Goal: Information Seeking & Learning: Learn about a topic

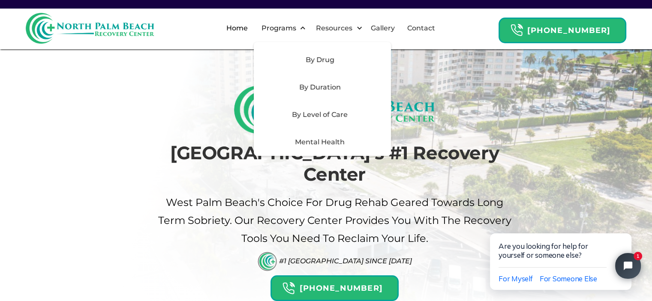
click at [320, 115] on div "By Level of Care" at bounding box center [320, 115] width 122 height 10
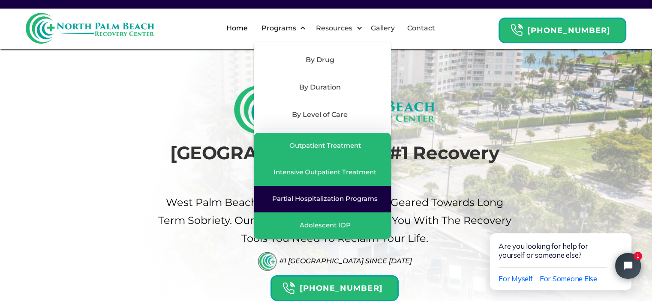
click at [331, 199] on div "Partial Hospitalization Programs" at bounding box center [324, 199] width 105 height 9
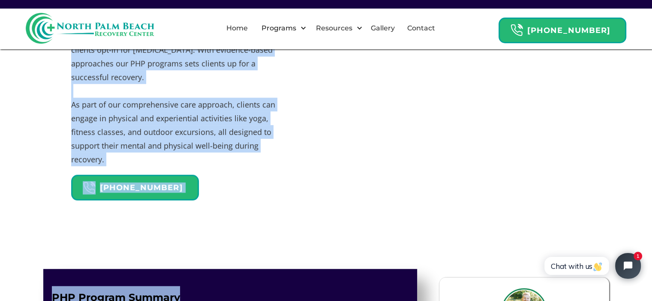
scroll to position [569, 0]
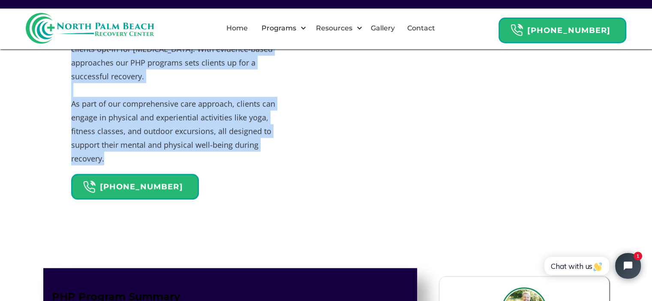
drag, startPoint x: 67, startPoint y: 73, endPoint x: 245, endPoint y: 140, distance: 190.6
click at [245, 140] on div "What is PHP? Also known as PHP, a partial hospitalization program is an intensi…" at bounding box center [326, 43] width 536 height 330
copy div "What is PHP? Also known as PHP, a partial hospitalization program is an intensi…"
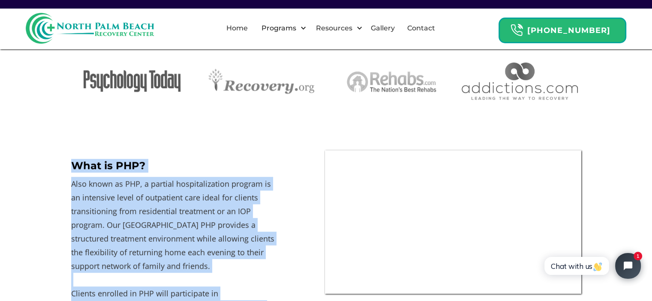
scroll to position [268, 0]
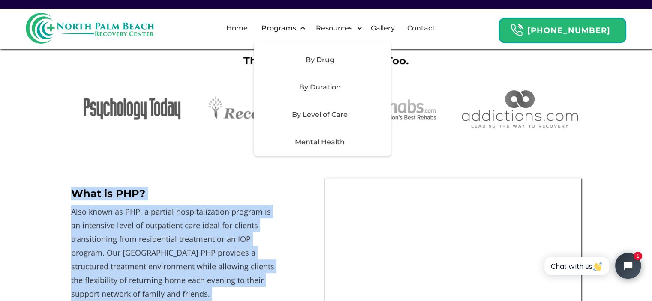
click at [327, 115] on div "By Level of Care" at bounding box center [320, 115] width 122 height 10
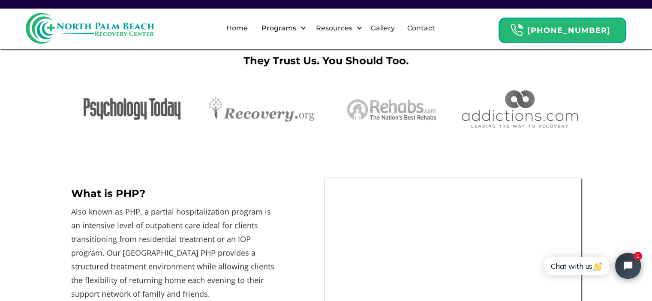
click at [268, 144] on div "They Trust Us. You Should Too." at bounding box center [326, 99] width 536 height 108
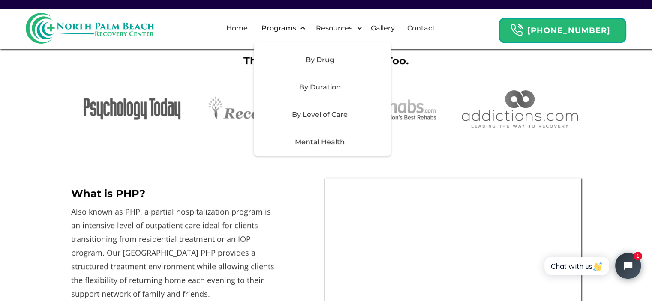
click at [323, 114] on div "By Level of Care" at bounding box center [320, 115] width 122 height 10
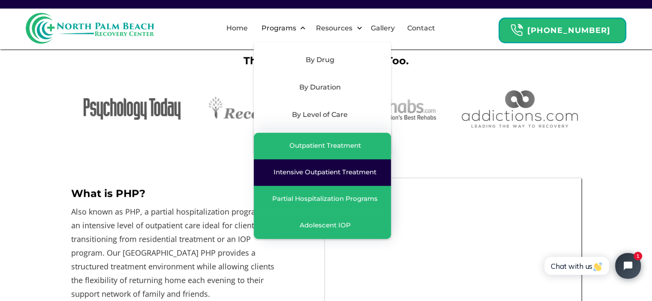
click at [317, 173] on div "Intensive Outpatient Treatment" at bounding box center [325, 172] width 103 height 9
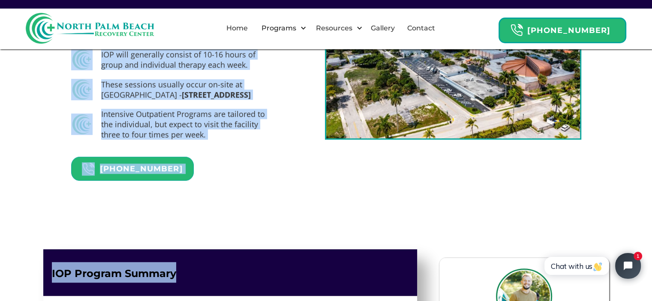
scroll to position [589, 0]
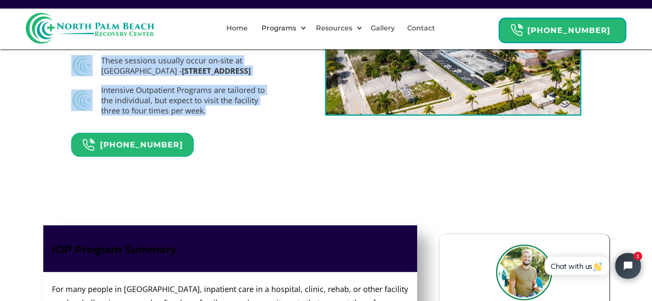
drag, startPoint x: 67, startPoint y: 116, endPoint x: 259, endPoint y: 121, distance: 192.2
click at [259, 121] on div "IOP [GEOGRAPHIC_DATA] [GEOGRAPHIC_DATA] residents are often busy. The idea behi…" at bounding box center [326, 34] width 536 height 262
copy div "IOP [GEOGRAPHIC_DATA] [GEOGRAPHIC_DATA] residents are often busy. The idea behi…"
